Goal: Task Accomplishment & Management: Use online tool/utility

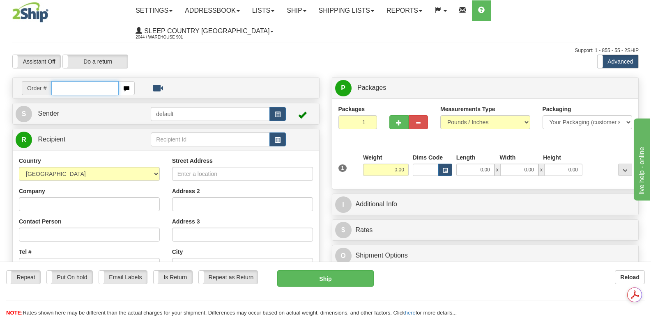
click at [56, 81] on input "text" at bounding box center [84, 88] width 67 height 14
type input "9000i111068"
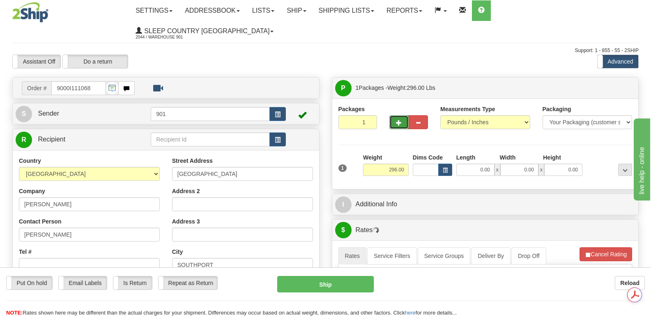
click at [397, 120] on span "button" at bounding box center [399, 122] width 6 height 5
type input "2"
click at [612, 85] on span "Package Level" at bounding box center [614, 88] width 32 height 6
radio input "true"
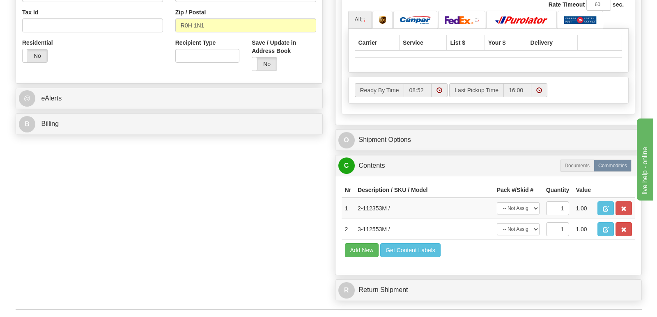
scroll to position [410, 0]
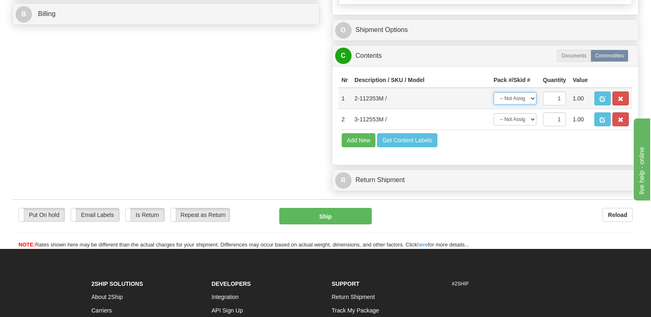
click at [532, 92] on select "-- Not Assigned -- Package 1 Package 2" at bounding box center [514, 98] width 43 height 12
select select "0"
click at [493, 92] on select "-- Not Assigned -- Package 1 Package 2" at bounding box center [514, 98] width 43 height 12
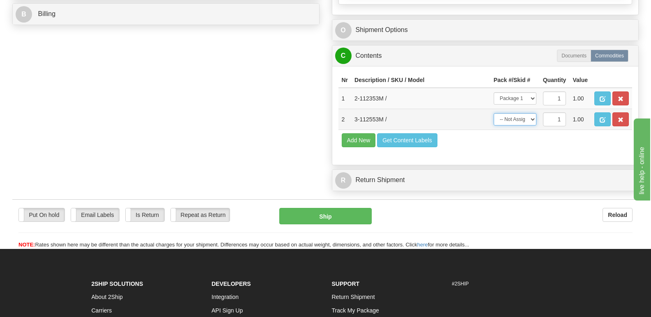
drag, startPoint x: 532, startPoint y: 99, endPoint x: 532, endPoint y: 105, distance: 6.6
click at [532, 113] on select "-- Not Assigned -- Package 1 Package 2" at bounding box center [514, 119] width 43 height 12
select select "1"
click at [493, 113] on select "-- Not Assigned -- Package 1 Package 2" at bounding box center [514, 119] width 43 height 12
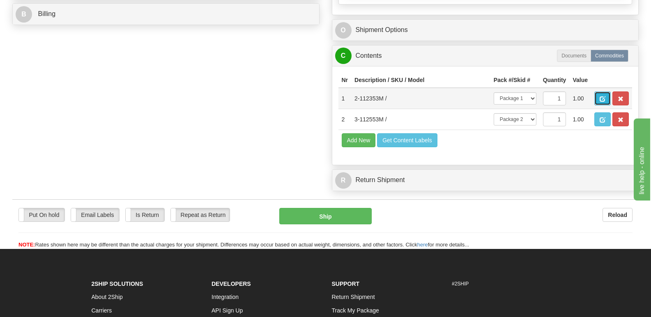
click at [602, 96] on span "button" at bounding box center [602, 98] width 6 height 5
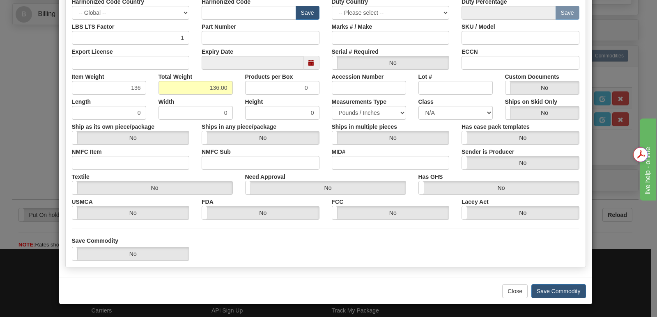
scroll to position [0, 0]
drag, startPoint x: 548, startPoint y: 290, endPoint x: 550, endPoint y: 286, distance: 4.4
click at [550, 287] on button "Save Commodity" at bounding box center [558, 291] width 55 height 14
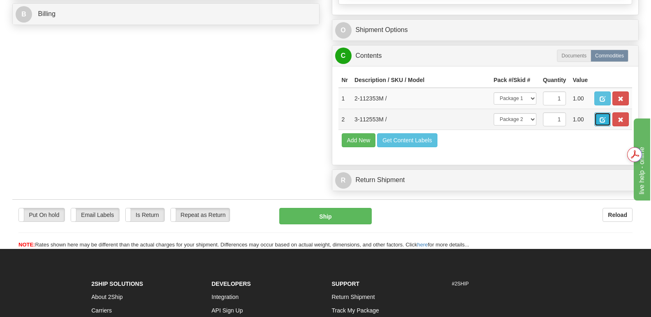
click at [604, 117] on span "button" at bounding box center [602, 119] width 6 height 5
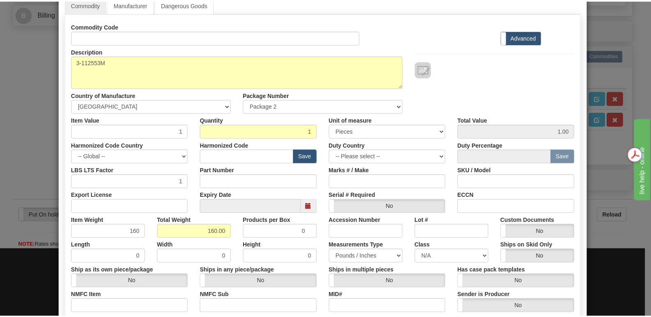
scroll to position [190, 0]
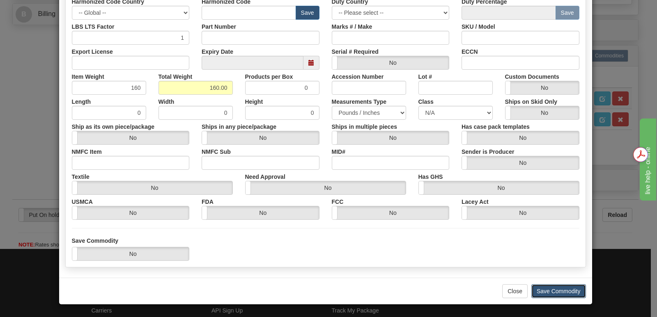
click at [544, 293] on button "Save Commodity" at bounding box center [558, 291] width 55 height 14
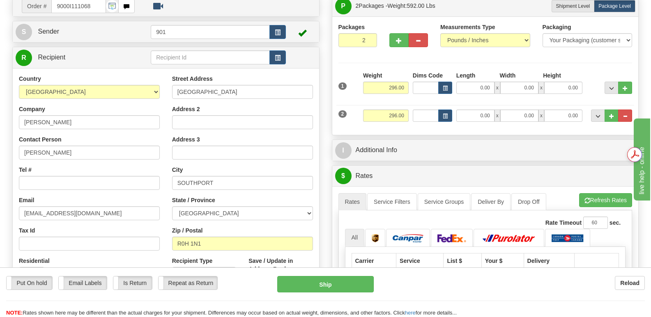
scroll to position [0, 0]
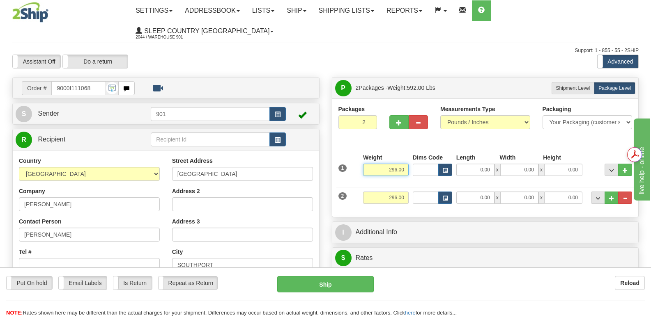
drag, startPoint x: 383, startPoint y: 150, endPoint x: 409, endPoint y: 148, distance: 26.3
click at [409, 154] on div "Weight 296.00" at bounding box center [386, 168] width 50 height 29
type input "136.00"
drag, startPoint x: 382, startPoint y: 177, endPoint x: 406, endPoint y: 179, distance: 24.7
click at [406, 192] on input "296.00" at bounding box center [386, 198] width 46 height 12
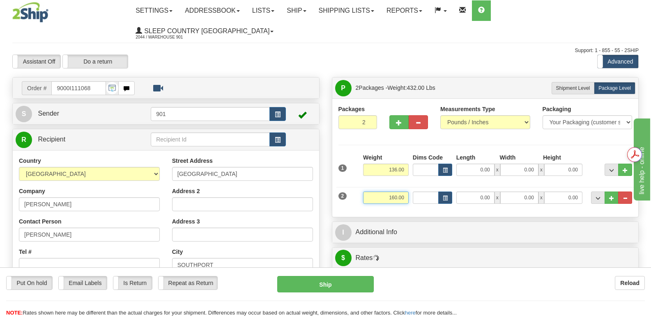
type input "160.00"
click at [461, 164] on input "0.00" at bounding box center [475, 170] width 38 height 12
type input "44.00"
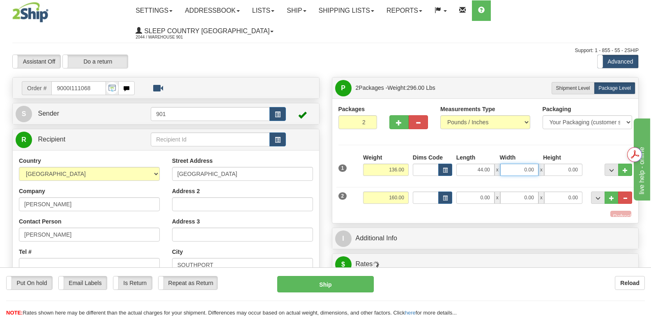
click at [510, 164] on input "0.00" at bounding box center [519, 170] width 38 height 12
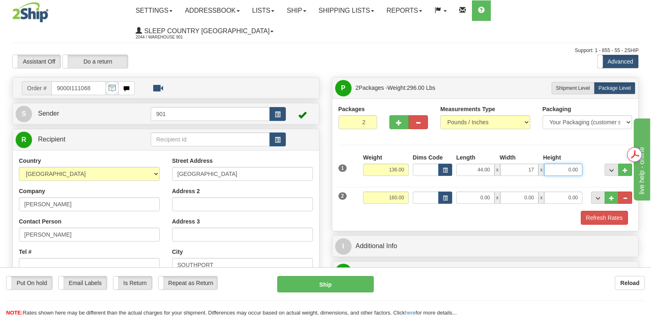
type input "17.00"
click at [552, 164] on input "0.00" at bounding box center [563, 170] width 38 height 12
type input "17.00"
click at [468, 192] on input "0.00" at bounding box center [475, 198] width 38 height 12
type input "44.00"
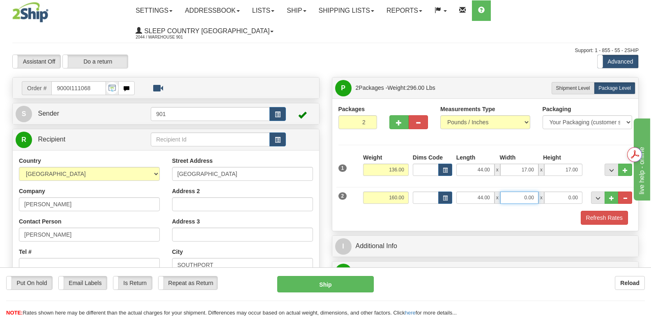
click at [511, 192] on input "0.00" at bounding box center [519, 198] width 38 height 12
type input "4"
type input "17.00"
click at [555, 192] on input "0.00" at bounding box center [563, 198] width 38 height 12
type input "17.00"
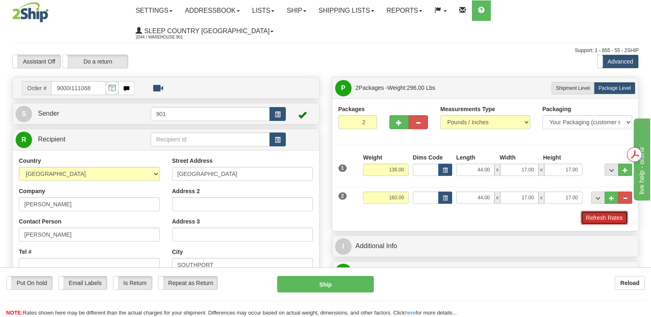
click at [604, 211] on button "Refresh Rates" at bounding box center [603, 218] width 47 height 14
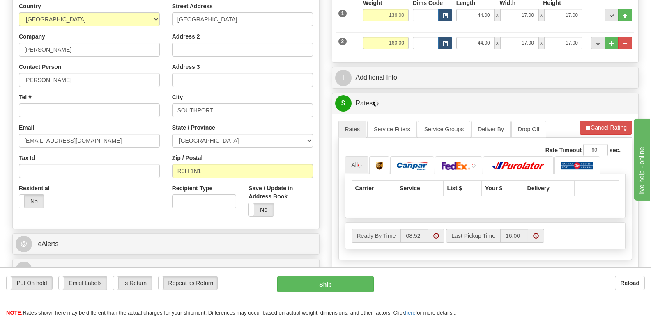
scroll to position [205, 0]
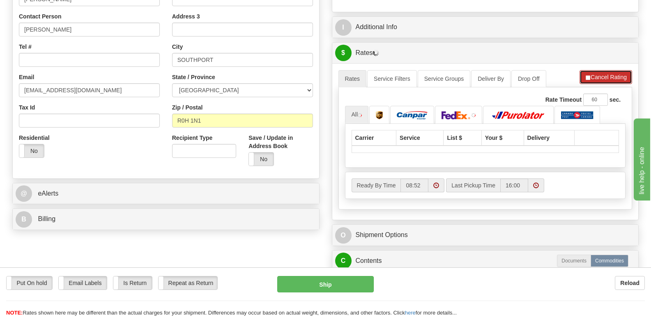
click at [615, 70] on button "Cancel Rating" at bounding box center [605, 77] width 53 height 14
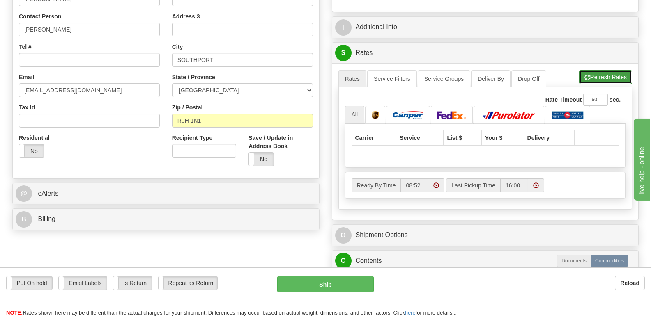
click at [613, 70] on button "Refresh Rates" at bounding box center [605, 77] width 53 height 14
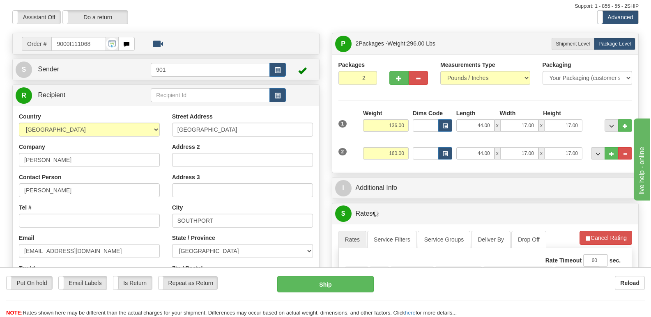
scroll to position [0, 0]
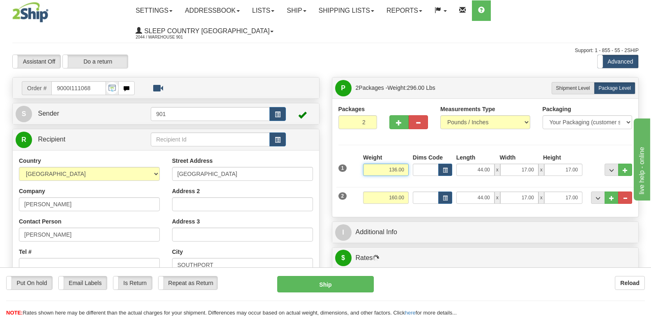
drag, startPoint x: 385, startPoint y: 151, endPoint x: 406, endPoint y: 153, distance: 21.4
click at [406, 164] on input "136.00" at bounding box center [386, 170] width 46 height 12
type input "120.00"
drag, startPoint x: 405, startPoint y: 177, endPoint x: 384, endPoint y: 179, distance: 21.4
click at [384, 192] on input "160.00" at bounding box center [386, 198] width 46 height 12
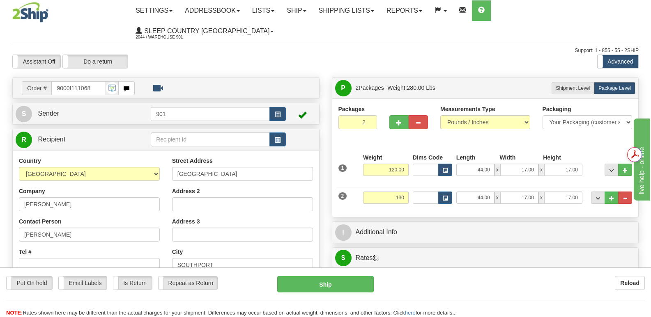
type input "130.00"
click at [601, 275] on button "Cancel Rating" at bounding box center [605, 282] width 53 height 14
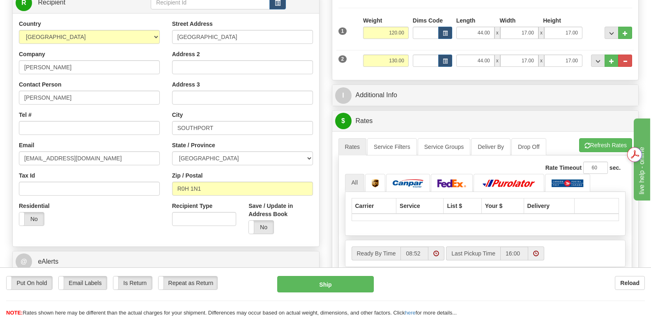
scroll to position [164, 0]
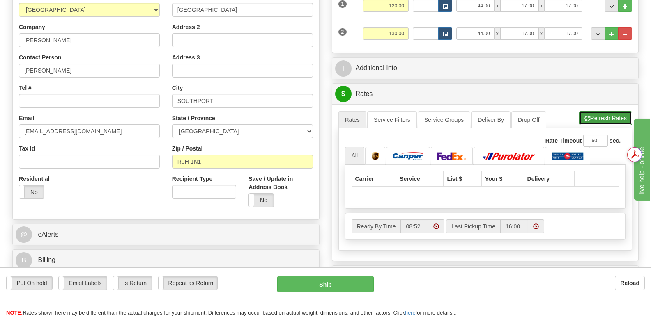
click at [602, 111] on button "Refresh Rates" at bounding box center [605, 118] width 53 height 14
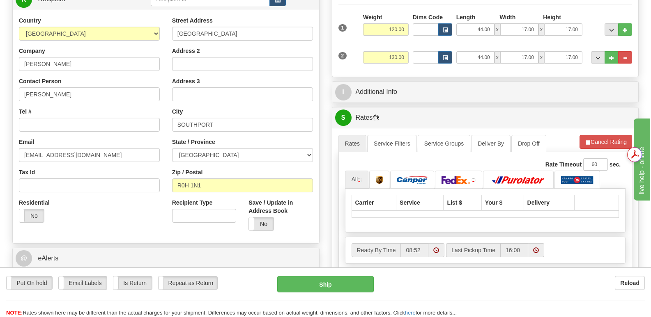
scroll to position [0, 0]
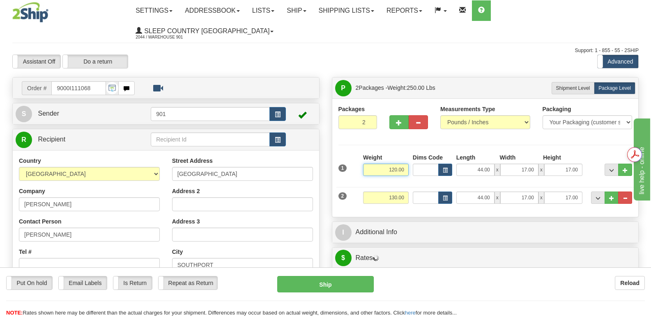
drag, startPoint x: 385, startPoint y: 149, endPoint x: 409, endPoint y: 149, distance: 24.6
click at [409, 154] on div "Weight 120.00" at bounding box center [386, 168] width 50 height 29
type input "115.00"
drag, startPoint x: 383, startPoint y: 177, endPoint x: 419, endPoint y: 176, distance: 36.1
click at [419, 183] on div "2 Weight 130.00 Dims Code Length Width 44.00" at bounding box center [485, 196] width 298 height 27
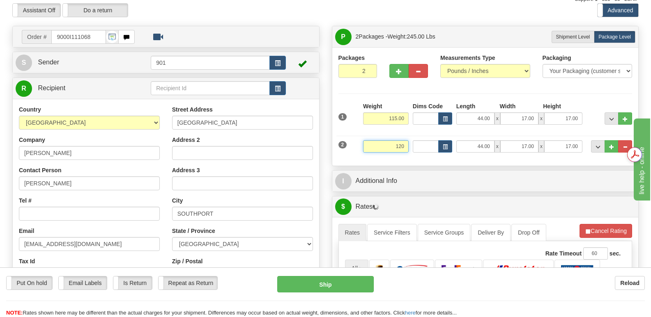
scroll to position [164, 0]
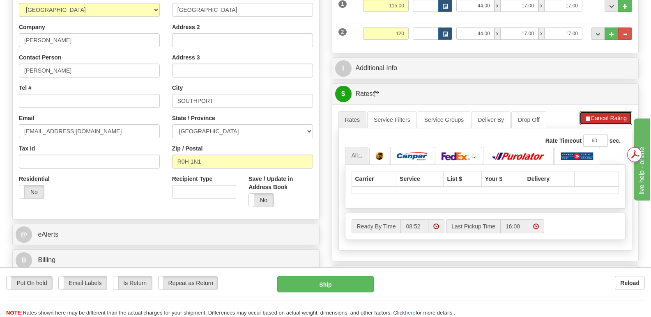
type input "120.00"
click at [599, 111] on button "Cancel Rating" at bounding box center [605, 118] width 53 height 14
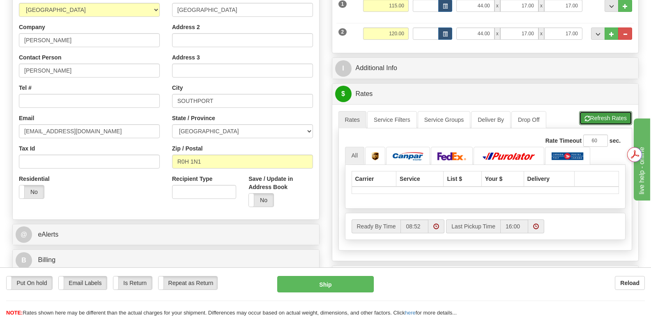
click at [599, 111] on button "Refresh Rates" at bounding box center [605, 118] width 53 height 14
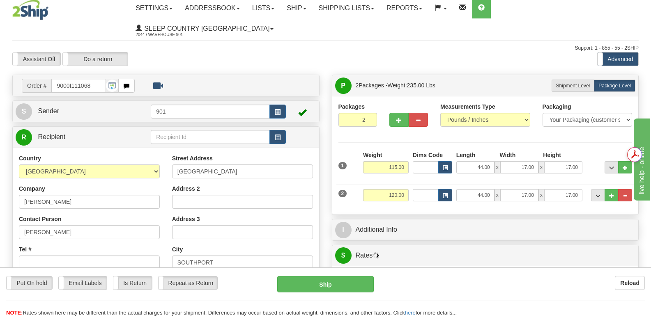
scroll to position [0, 0]
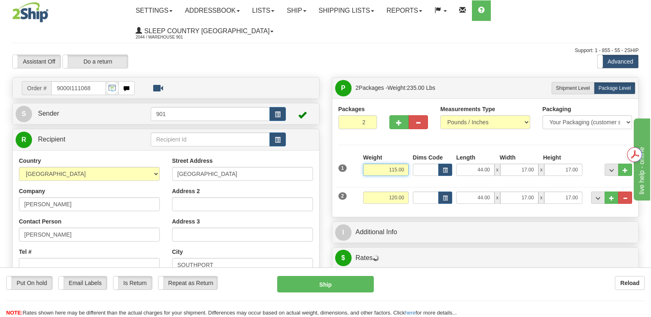
drag, startPoint x: 378, startPoint y: 151, endPoint x: 406, endPoint y: 151, distance: 28.3
click at [406, 164] on input "115.00" at bounding box center [386, 170] width 46 height 12
type input "70.00"
drag, startPoint x: 402, startPoint y: 179, endPoint x: 368, endPoint y: 174, distance: 34.0
click at [368, 192] on input "120.00" at bounding box center [386, 198] width 46 height 12
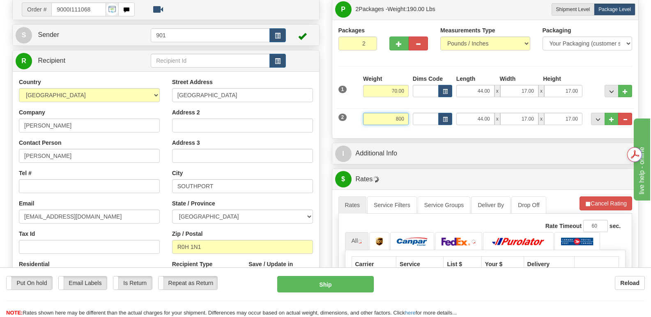
scroll to position [123, 0]
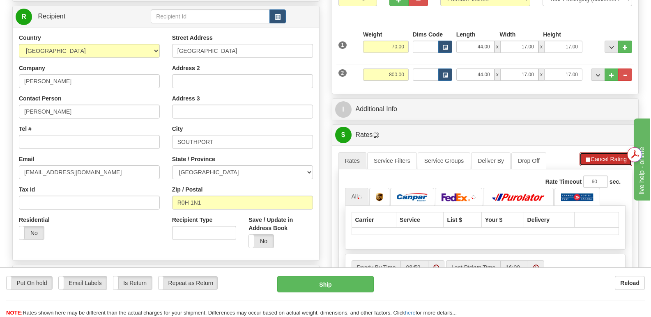
click at [605, 152] on button "Cancel Rating" at bounding box center [605, 159] width 53 height 14
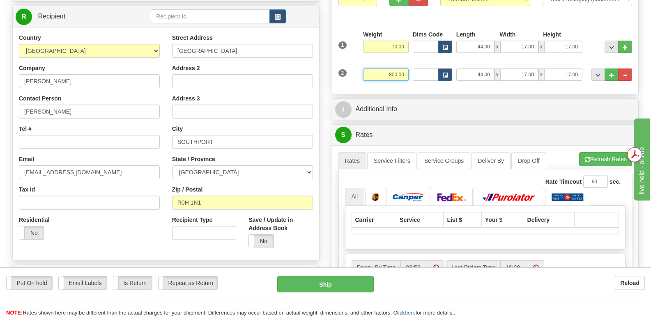
drag, startPoint x: 383, startPoint y: 54, endPoint x: 406, endPoint y: 56, distance: 23.1
click at [406, 69] on input "800.00" at bounding box center [386, 75] width 46 height 12
type input "80.00"
click at [593, 152] on li "Refresh Rates Cancel Rating" at bounding box center [605, 159] width 53 height 14
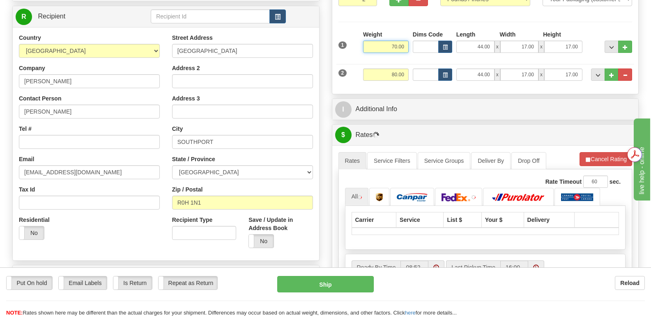
drag, startPoint x: 385, startPoint y: 27, endPoint x: 409, endPoint y: 25, distance: 24.3
click at [409, 30] on div "Weight 70.00" at bounding box center [386, 44] width 50 height 29
type input "65.00"
drag, startPoint x: 406, startPoint y: 54, endPoint x: 388, endPoint y: 55, distance: 18.1
click at [388, 69] on input "80.00" at bounding box center [386, 75] width 46 height 12
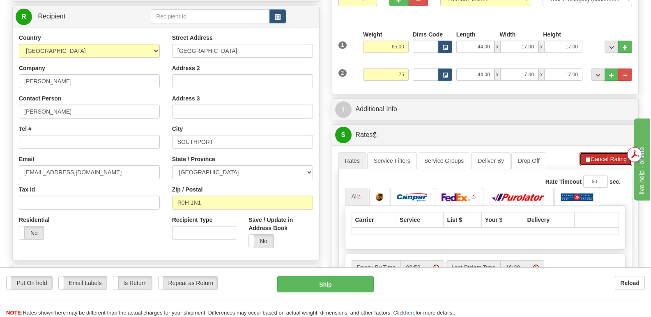
type input "75.00"
click at [599, 152] on button "Cancel Rating" at bounding box center [605, 159] width 53 height 14
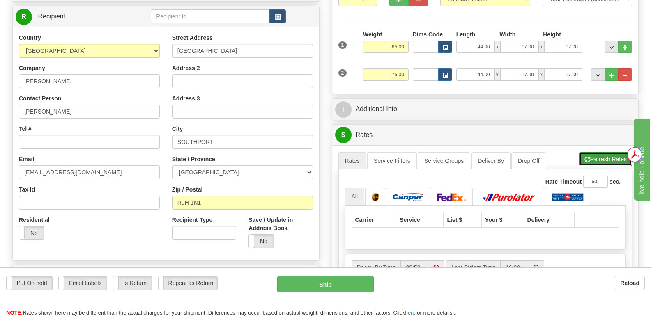
click at [596, 152] on button "Refresh Rates" at bounding box center [605, 159] width 53 height 14
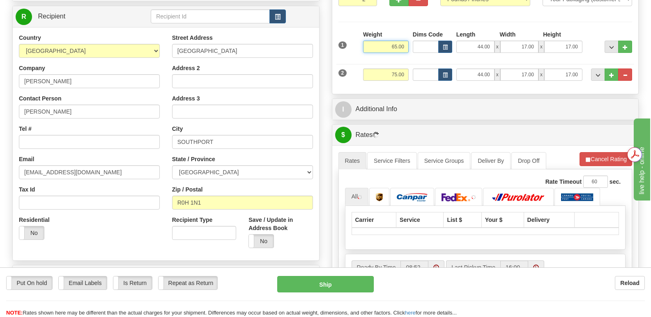
drag, startPoint x: 387, startPoint y: 27, endPoint x: 410, endPoint y: 27, distance: 23.0
click at [410, 30] on div "1 Weight 65.00 Dims Code x x" at bounding box center [485, 44] width 298 height 29
type input "60.00"
drag, startPoint x: 410, startPoint y: 53, endPoint x: 385, endPoint y: 55, distance: 25.1
click at [385, 69] on div "Weight 75.00" at bounding box center [386, 78] width 50 height 18
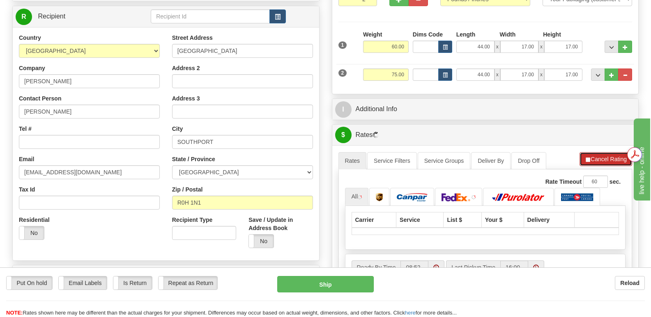
click at [595, 152] on button "Cancel Rating" at bounding box center [605, 159] width 53 height 14
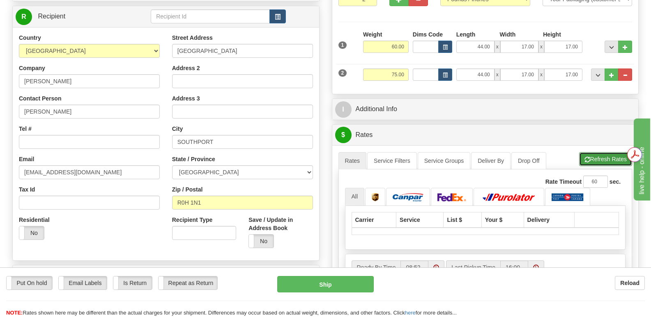
click at [596, 152] on button "Refresh Rates" at bounding box center [605, 159] width 53 height 14
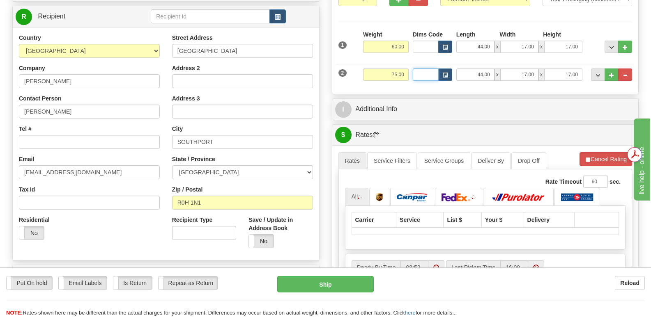
type input "75.00"
click at [599, 152] on button "Cancel Rating" at bounding box center [605, 159] width 53 height 14
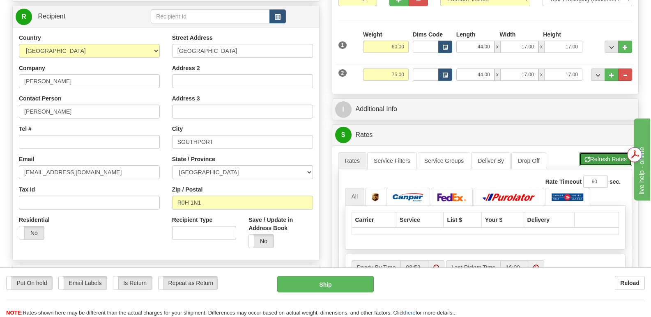
click at [601, 152] on button "Refresh Rates" at bounding box center [605, 159] width 53 height 14
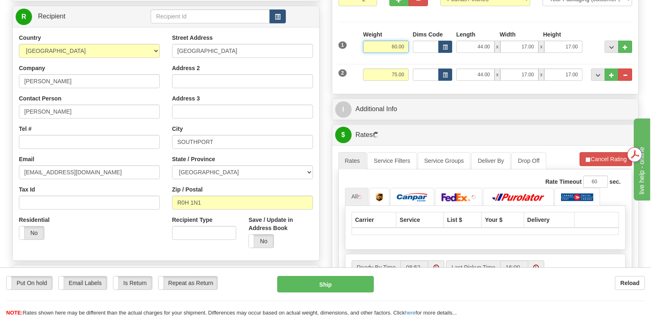
drag, startPoint x: 404, startPoint y: 27, endPoint x: 381, endPoint y: 29, distance: 23.1
click at [381, 41] on input "60.00" at bounding box center [386, 47] width 46 height 12
type input "50.00"
drag, startPoint x: 406, startPoint y: 54, endPoint x: 387, endPoint y: 56, distance: 19.0
click at [387, 69] on input "75.00" at bounding box center [386, 75] width 46 height 12
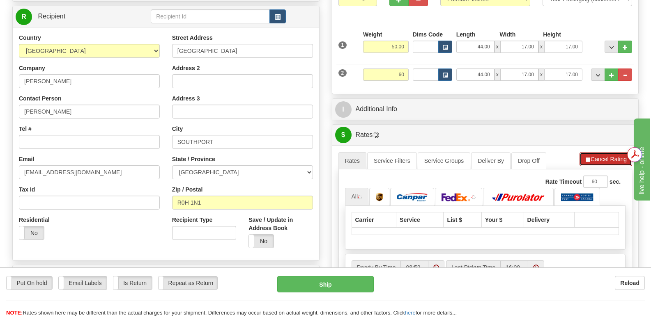
type input "60.00"
click at [597, 152] on button "Cancel Rating" at bounding box center [605, 159] width 53 height 14
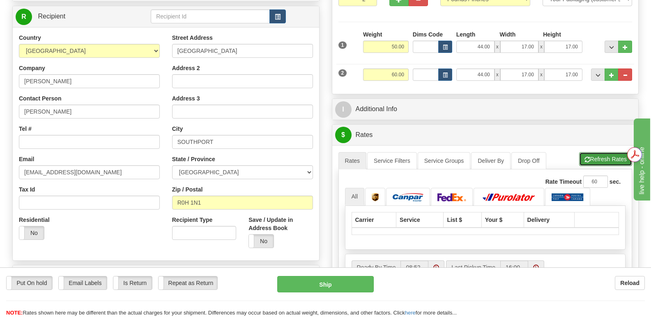
click at [596, 152] on button "Refresh Rates" at bounding box center [605, 159] width 53 height 14
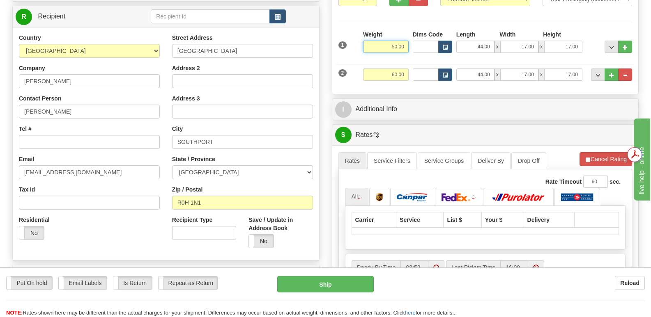
drag, startPoint x: 406, startPoint y: 25, endPoint x: 373, endPoint y: 25, distance: 32.4
click at [373, 41] on input "50.00" at bounding box center [386, 47] width 46 height 12
type input "40.00"
drag, startPoint x: 406, startPoint y: 55, endPoint x: 384, endPoint y: 55, distance: 22.6
click at [384, 69] on input "60.00" at bounding box center [386, 75] width 46 height 12
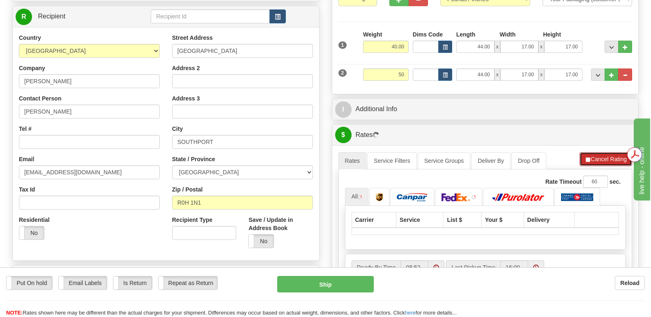
type input "50.00"
click at [603, 152] on button "Cancel Rating" at bounding box center [605, 159] width 53 height 14
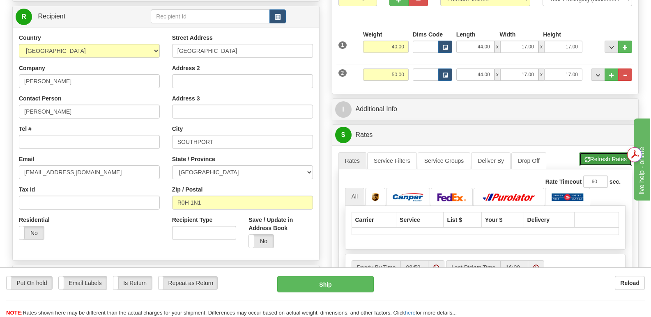
click at [601, 152] on button "Refresh Rates" at bounding box center [605, 159] width 53 height 14
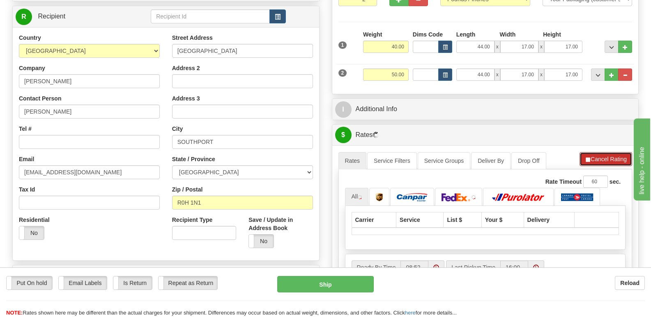
click at [597, 152] on button "Cancel Rating" at bounding box center [605, 159] width 53 height 14
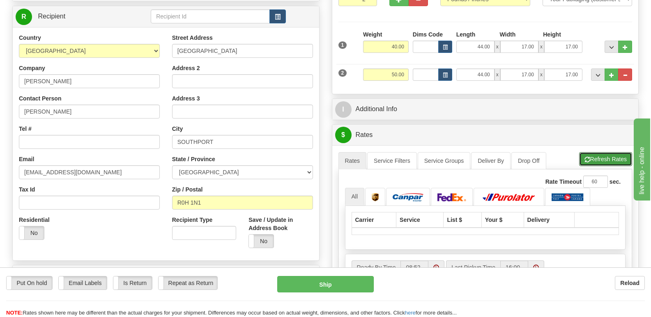
click at [598, 152] on button "Refresh Rates" at bounding box center [605, 159] width 53 height 14
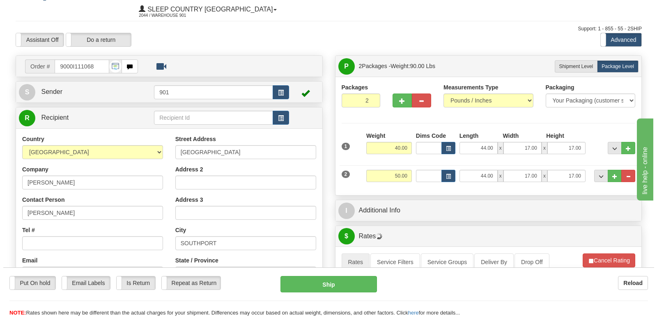
scroll to position [0, 0]
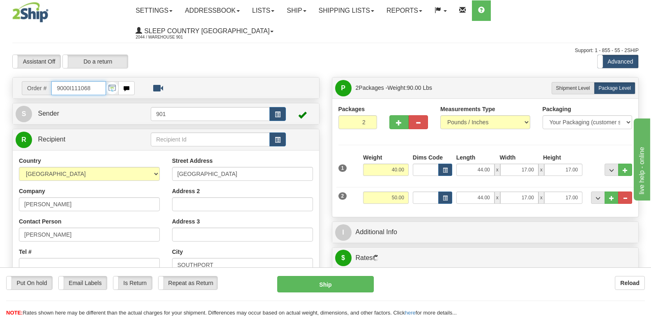
drag, startPoint x: 100, startPoint y: 69, endPoint x: 44, endPoint y: 64, distance: 56.5
click at [44, 81] on div "Order # 9000I111068" at bounding box center [78, 88] width 113 height 14
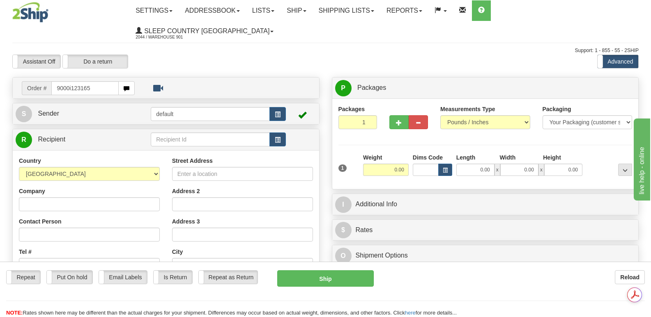
type input "9000i123165"
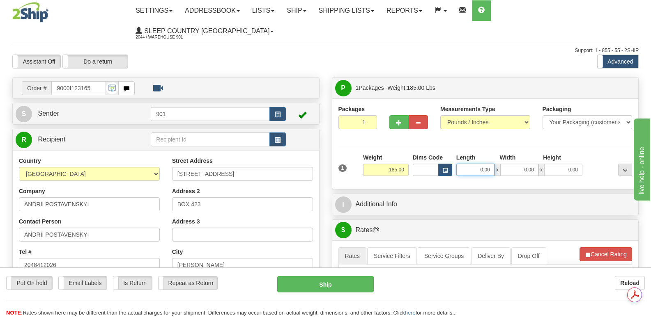
click at [461, 164] on input "0.00" at bounding box center [475, 170] width 38 height 12
type input "44.00"
click at [506, 164] on input "0.00" at bounding box center [519, 170] width 38 height 12
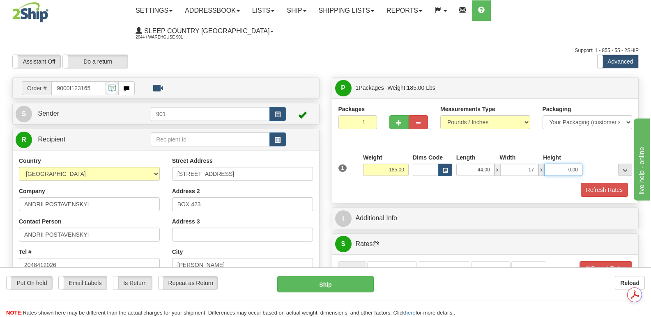
type input "17.00"
click at [552, 164] on input "0.00" at bounding box center [563, 170] width 38 height 12
type input "17.00"
click at [598, 183] on button "Refresh Rates" at bounding box center [603, 190] width 47 height 14
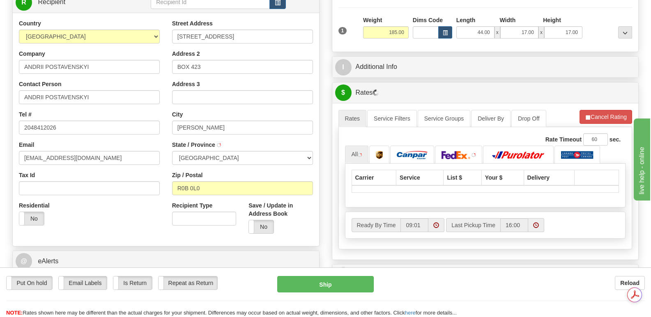
scroll to position [123, 0]
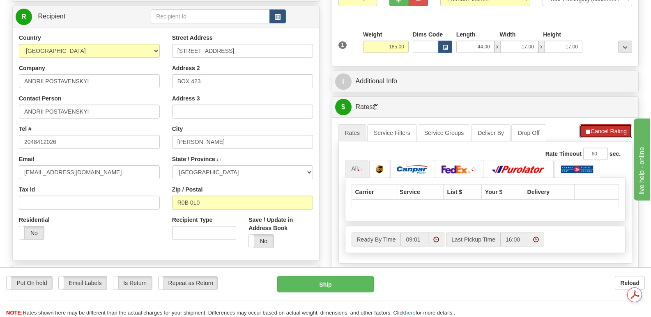
click at [605, 124] on button "Cancel Rating" at bounding box center [605, 131] width 53 height 14
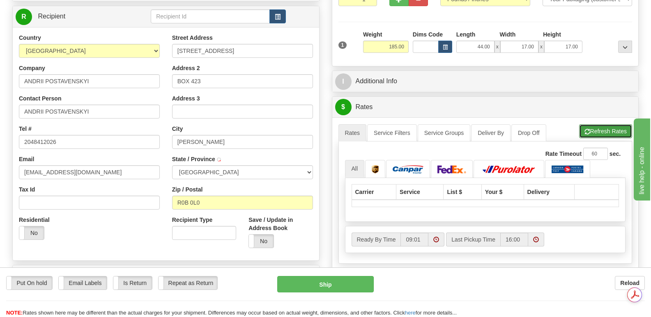
click at [606, 124] on button "Refresh Rates" at bounding box center [605, 131] width 53 height 14
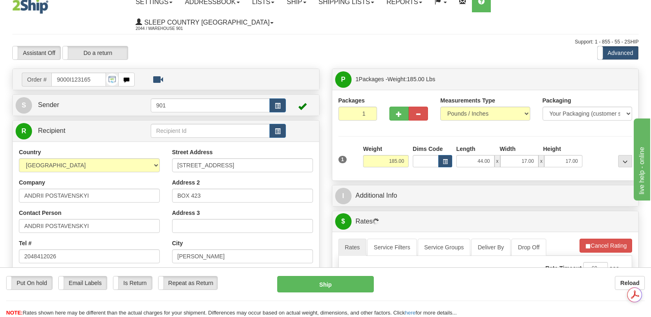
scroll to position [0, 0]
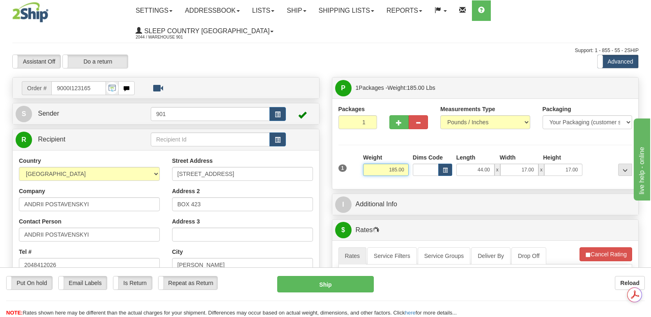
drag, startPoint x: 385, startPoint y: 150, endPoint x: 409, endPoint y: 150, distance: 24.2
click at [409, 154] on div "Weight 185.00" at bounding box center [386, 168] width 50 height 29
type input "60.00"
click at [605, 247] on button "Cancel Rating" at bounding box center [605, 254] width 53 height 14
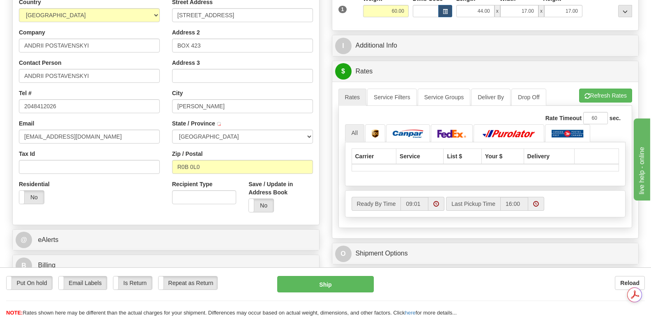
scroll to position [164, 0]
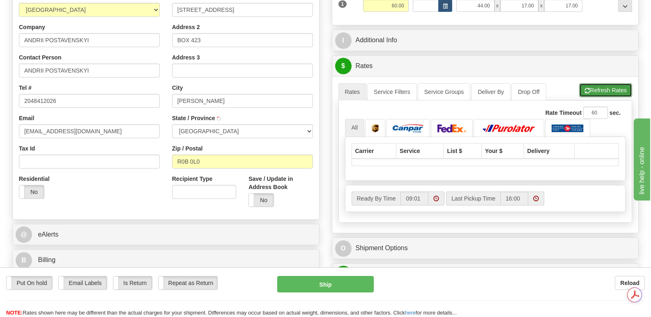
click at [603, 83] on button "Refresh Rates" at bounding box center [605, 90] width 53 height 14
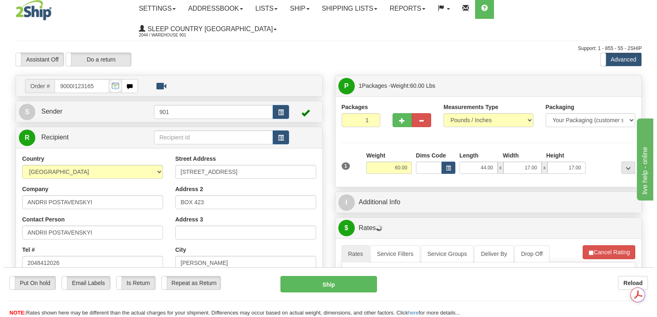
scroll to position [0, 0]
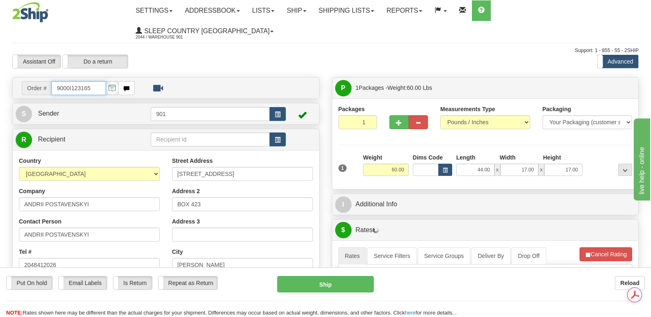
drag, startPoint x: 94, startPoint y: 69, endPoint x: 50, endPoint y: 67, distance: 43.5
click at [50, 81] on div "Order # 9000I123165" at bounding box center [78, 88] width 113 height 14
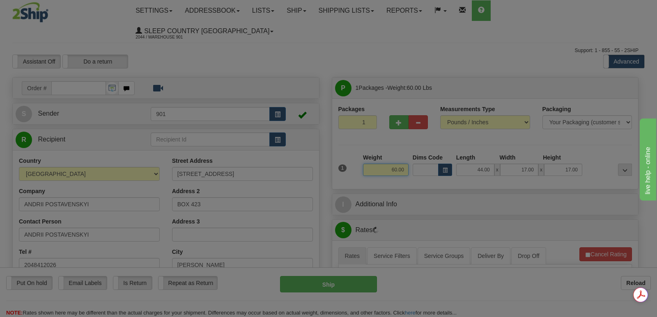
drag, startPoint x: 373, startPoint y: 147, endPoint x: 391, endPoint y: 150, distance: 18.0
click at [387, 150] on div "Toggle navigation Settings Shipping Preferences Fields Preferences New" at bounding box center [325, 299] width 651 height 599
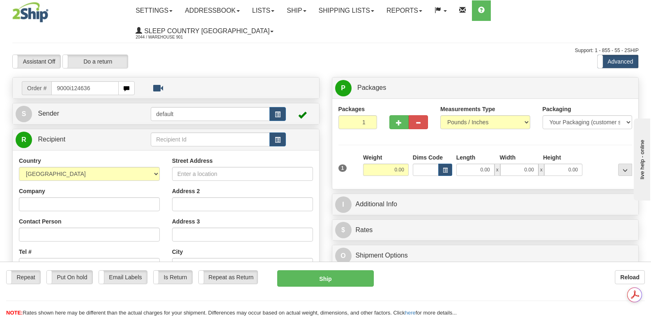
type input "9000i124636"
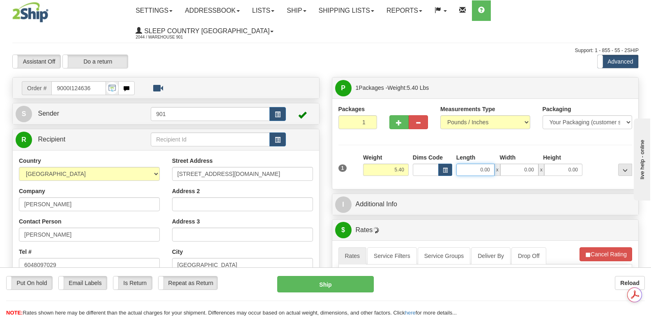
click at [461, 164] on input "0.00" at bounding box center [475, 170] width 38 height 12
type input "22.00"
click at [510, 164] on input "0.00" at bounding box center [519, 170] width 38 height 12
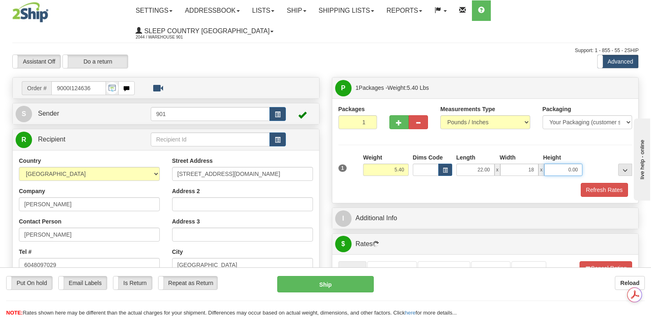
type input "18.00"
click at [548, 164] on input "0.00" at bounding box center [563, 170] width 38 height 12
type input "8.00"
click at [599, 183] on button "Refresh Rates" at bounding box center [603, 190] width 47 height 14
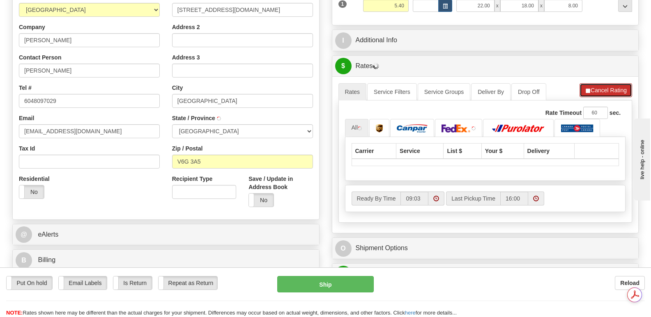
click at [606, 83] on button "Cancel Rating" at bounding box center [605, 90] width 53 height 14
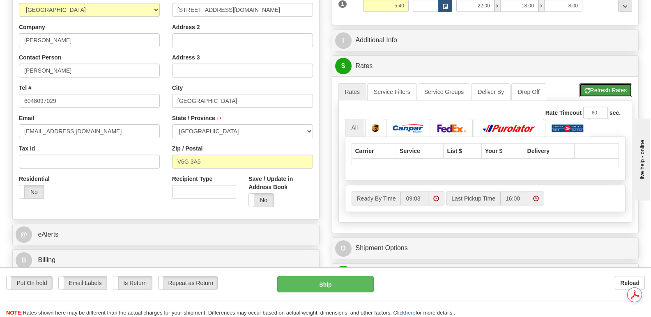
click at [594, 83] on button "Refresh Rates" at bounding box center [605, 90] width 53 height 14
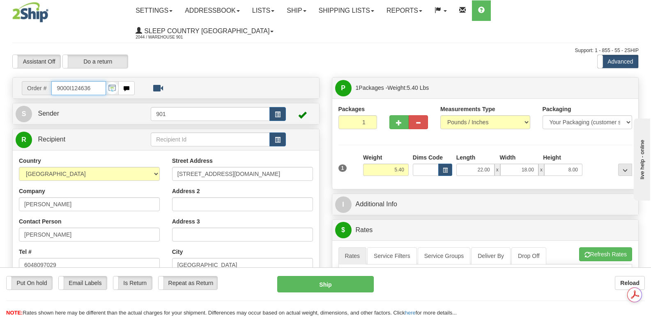
drag, startPoint x: 98, startPoint y: 71, endPoint x: 40, endPoint y: 63, distance: 58.5
click at [40, 81] on div "Order # 9000I124636" at bounding box center [78, 88] width 113 height 14
click at [377, 149] on body "Training Course Close Toggle navigation Settings Shipping Preferences New Recip…" at bounding box center [325, 158] width 651 height 317
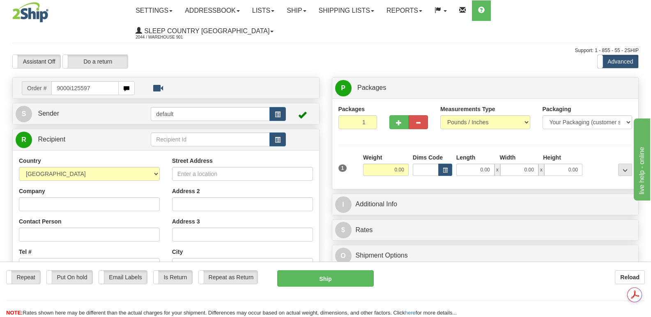
type input "9000i125597"
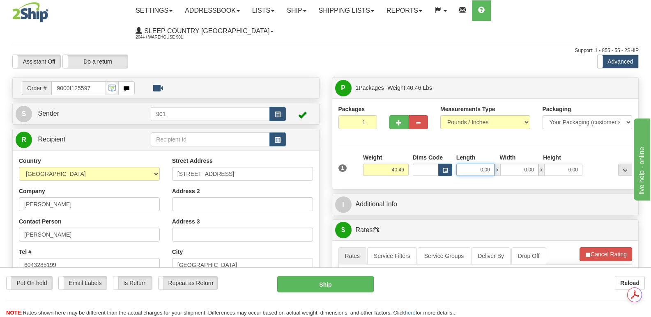
click at [463, 164] on input "0.00" at bounding box center [475, 170] width 38 height 12
type input "40.00"
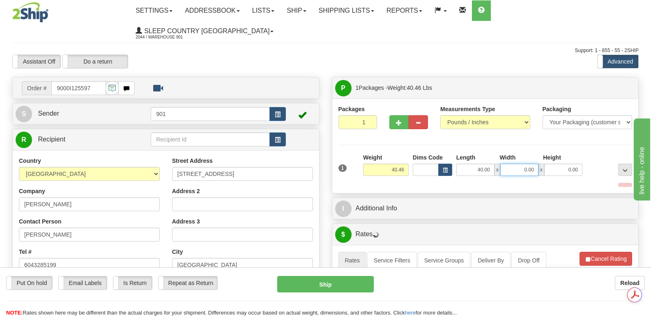
click at [510, 164] on input "0.00" at bounding box center [519, 170] width 38 height 12
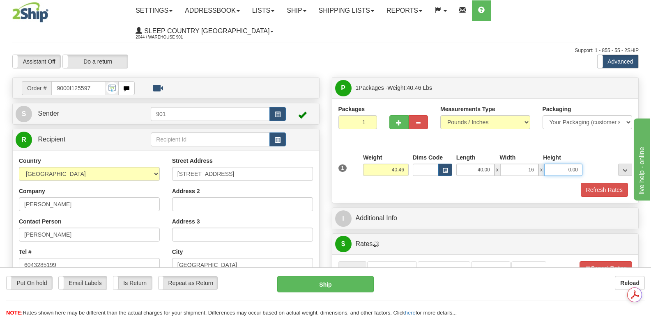
type input "16.00"
click at [547, 164] on input "0.00" at bounding box center [563, 170] width 38 height 12
type input "16.00"
click at [604, 183] on button "Refresh Rates" at bounding box center [603, 190] width 47 height 14
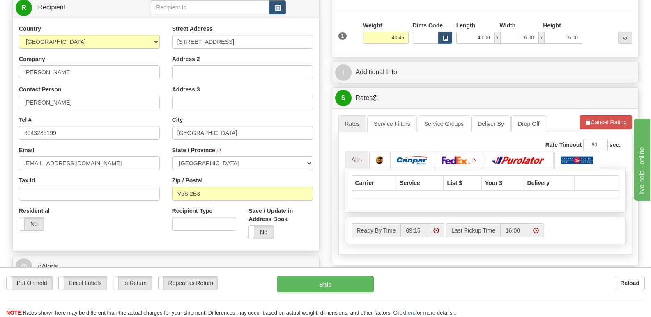
scroll to position [164, 0]
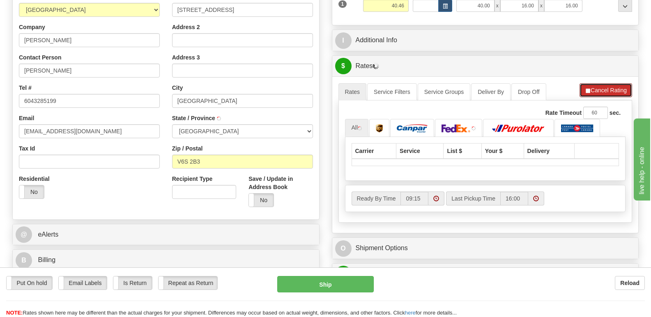
click at [608, 83] on button "Cancel Rating" at bounding box center [605, 90] width 53 height 14
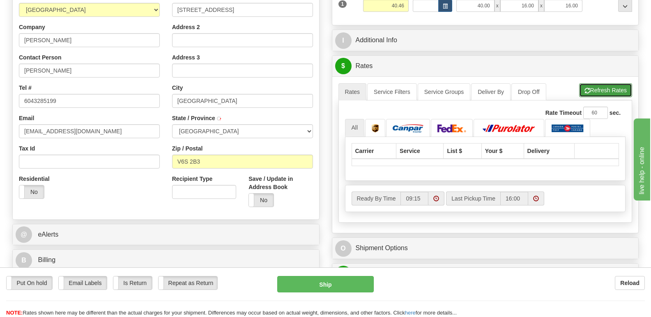
click at [605, 83] on button "Refresh Rates" at bounding box center [605, 90] width 53 height 14
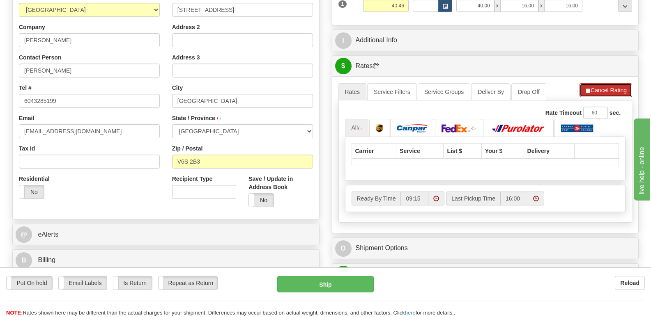
click at [600, 83] on button "Cancel Rating" at bounding box center [605, 90] width 53 height 14
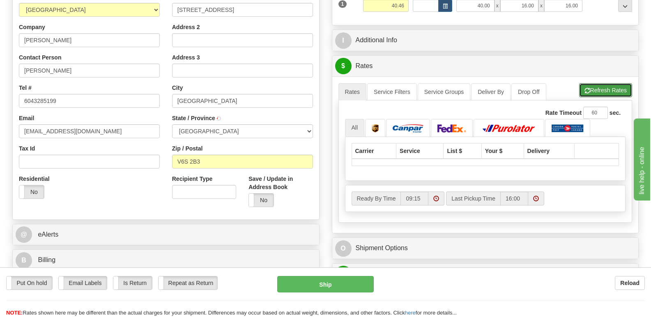
click at [600, 83] on button "Refresh Rates" at bounding box center [605, 90] width 53 height 14
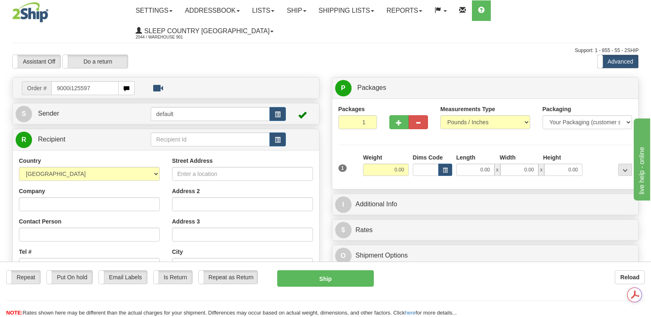
type input "9000i125597"
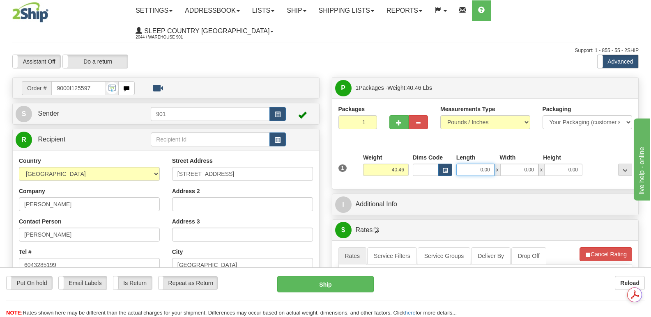
click at [467, 164] on input "0.00" at bounding box center [475, 170] width 38 height 12
type input "40.00"
click at [508, 164] on input "0.00" at bounding box center [519, 170] width 38 height 12
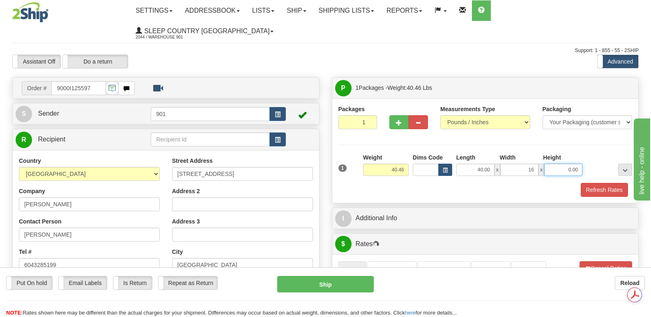
type input "16.00"
click at [554, 164] on input "0.00" at bounding box center [563, 170] width 38 height 12
type input "16.00"
click at [597, 183] on button "Refresh Rates" at bounding box center [603, 190] width 47 height 14
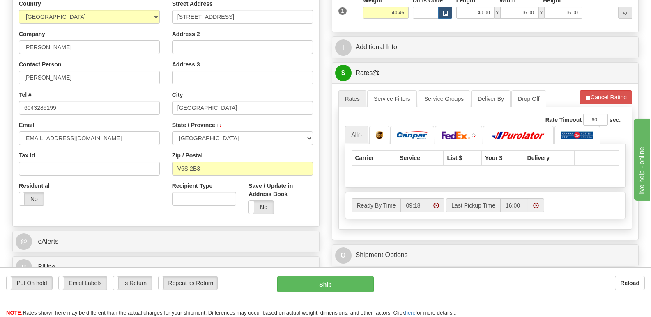
scroll to position [82, 0]
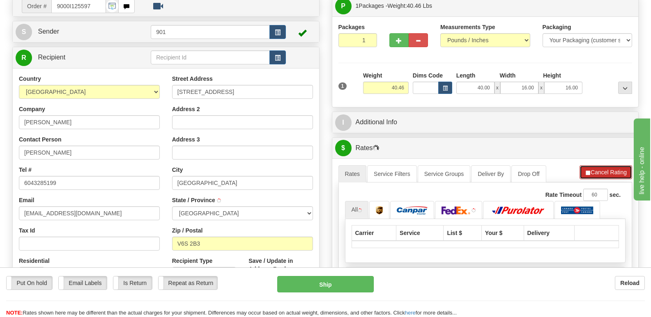
click at [605, 165] on button "Cancel Rating" at bounding box center [605, 172] width 53 height 14
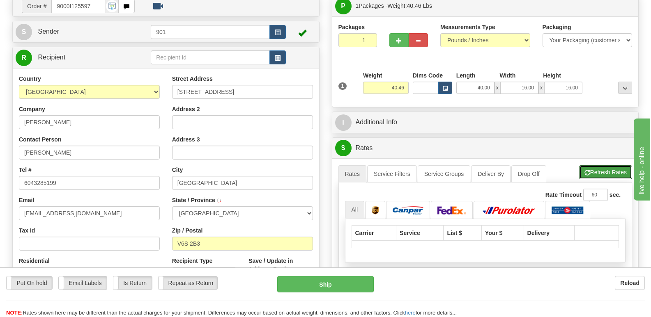
click at [604, 165] on button "Refresh Rates" at bounding box center [605, 172] width 53 height 14
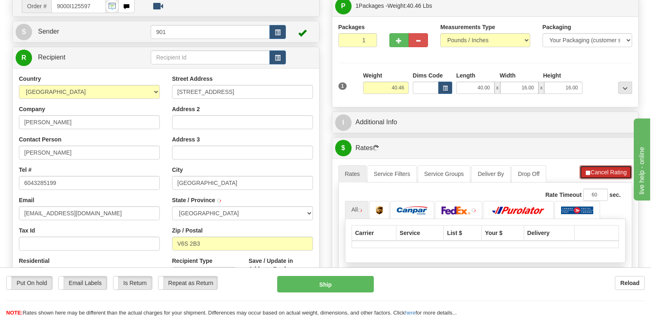
click at [599, 165] on button "Cancel Rating" at bounding box center [605, 172] width 53 height 14
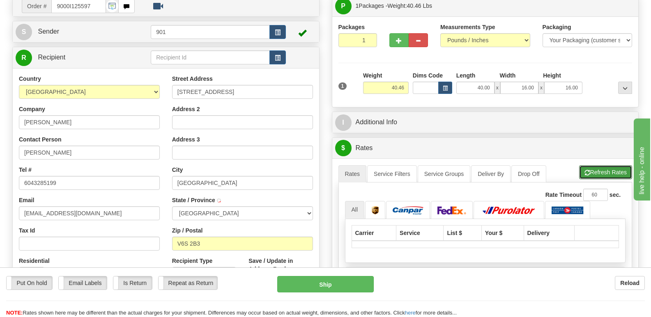
click at [599, 165] on button "Refresh Rates" at bounding box center [605, 172] width 53 height 14
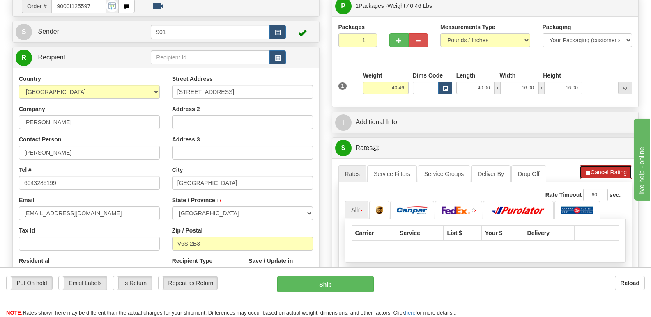
click at [607, 165] on button "Cancel Rating" at bounding box center [605, 172] width 53 height 14
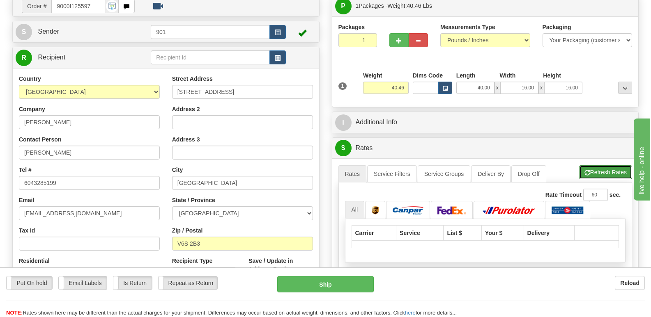
click at [602, 165] on button "Refresh Rates" at bounding box center [605, 172] width 53 height 14
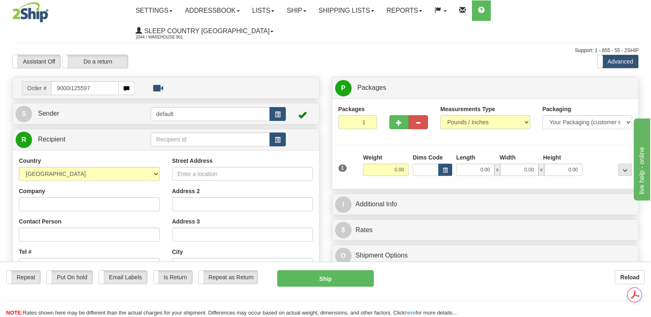
type input "9000i125597"
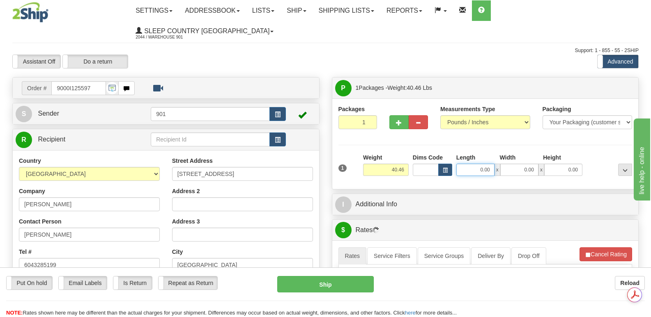
click at [463, 164] on input "0.00" at bounding box center [475, 170] width 38 height 12
type input "40.00"
click at [504, 164] on input "0.00" at bounding box center [519, 170] width 38 height 12
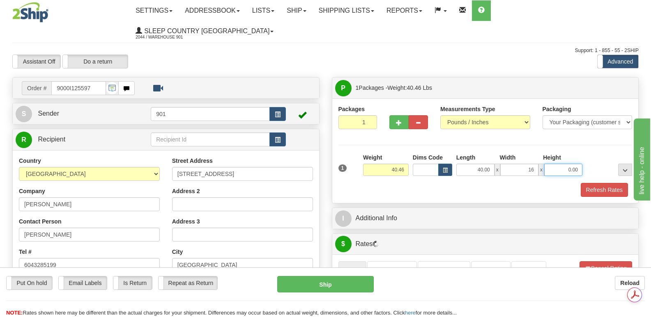
type input "16.00"
click at [553, 164] on input "0.00" at bounding box center [563, 170] width 38 height 12
type input "16.00"
click at [604, 183] on button "Refresh Rates" at bounding box center [603, 190] width 47 height 14
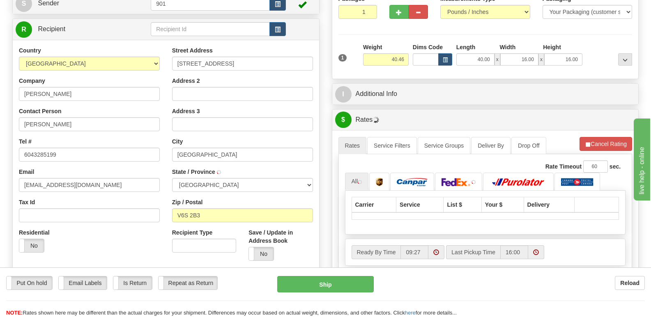
scroll to position [82, 0]
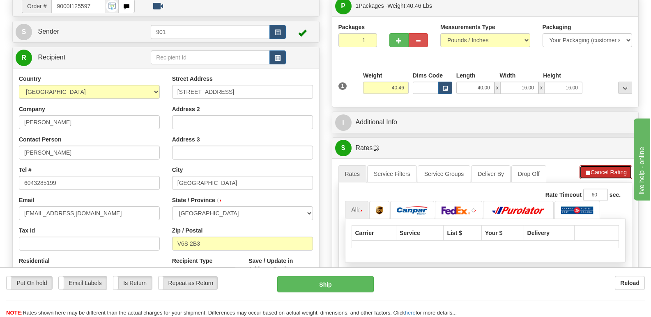
click at [610, 165] on button "Cancel Rating" at bounding box center [605, 172] width 53 height 14
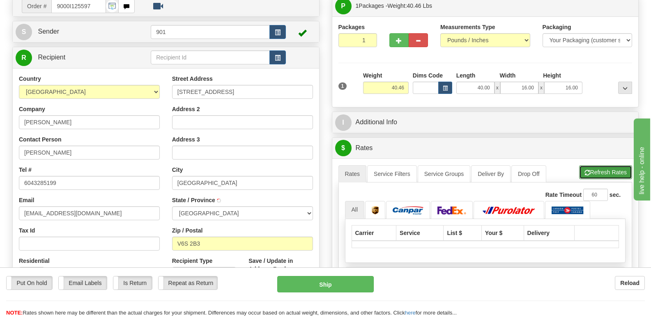
click at [610, 165] on button "Refresh Rates" at bounding box center [605, 172] width 53 height 14
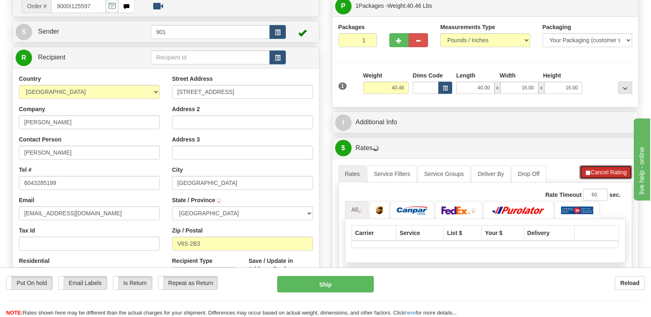
click at [610, 165] on button "Cancel Rating" at bounding box center [605, 172] width 53 height 14
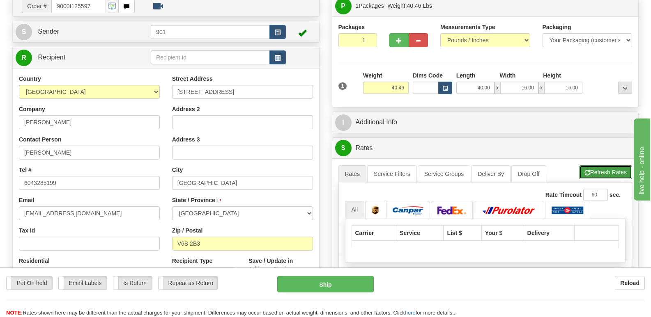
click at [610, 165] on button "Refresh Rates" at bounding box center [605, 172] width 53 height 14
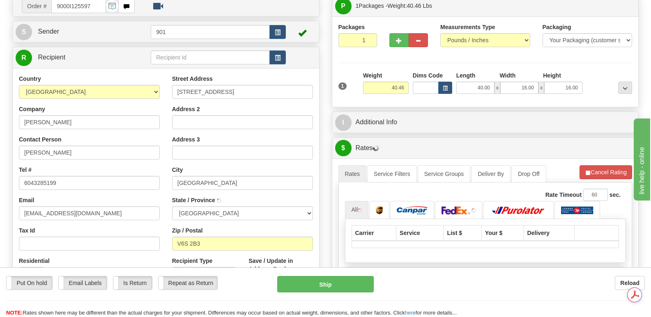
scroll to position [0, 0]
click at [355, 201] on link "All" at bounding box center [357, 209] width 24 height 17
click at [593, 165] on button "Cancel Rating" at bounding box center [605, 172] width 53 height 14
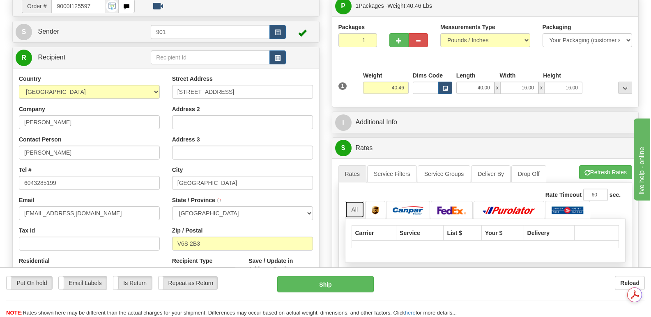
click at [355, 201] on link "All" at bounding box center [355, 209] width 20 height 17
click at [376, 206] on img at bounding box center [374, 210] width 7 height 8
click at [352, 201] on link "All" at bounding box center [355, 209] width 20 height 17
click at [600, 165] on button "Refresh Rates" at bounding box center [605, 172] width 53 height 14
